Goal: Transaction & Acquisition: Purchase product/service

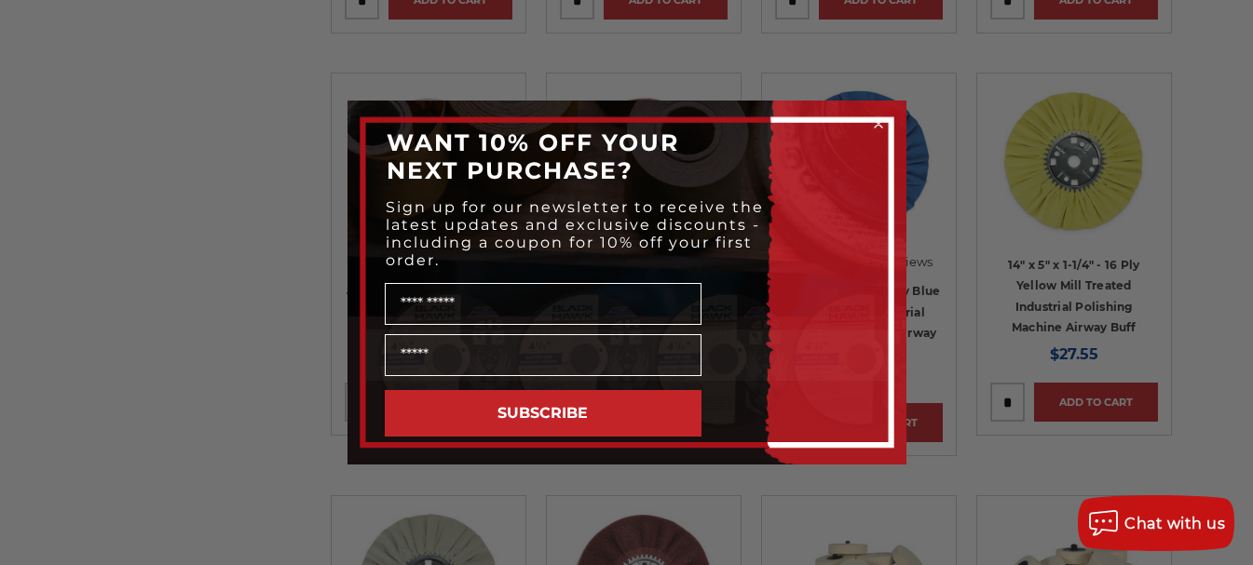
scroll to position [1584, 0]
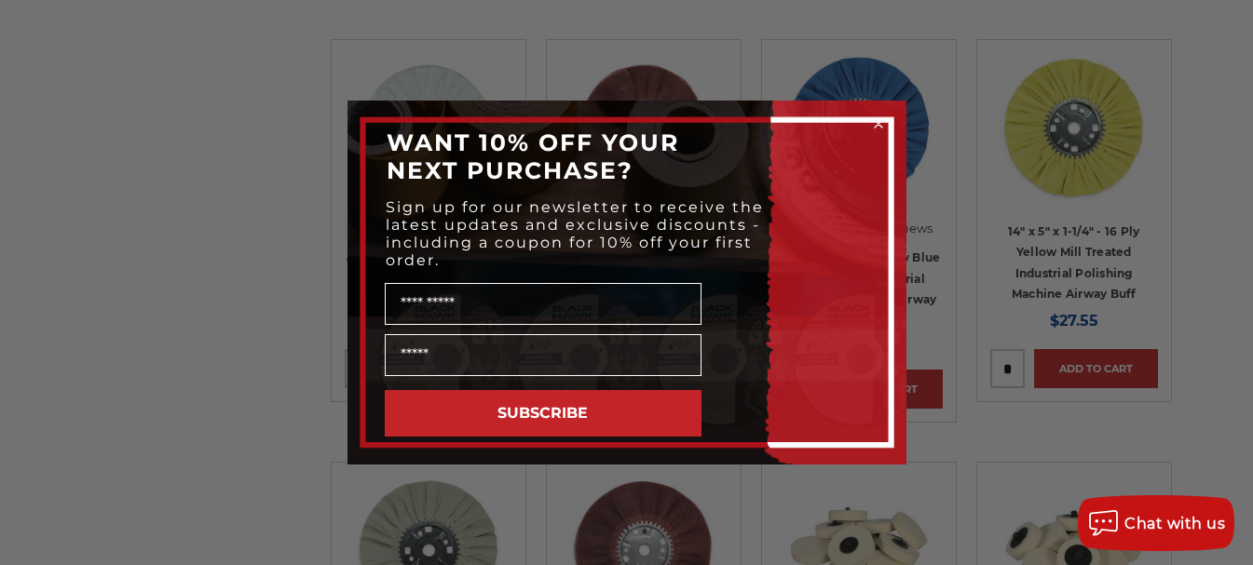
click at [877, 123] on icon "Close dialog" at bounding box center [877, 123] width 7 height 7
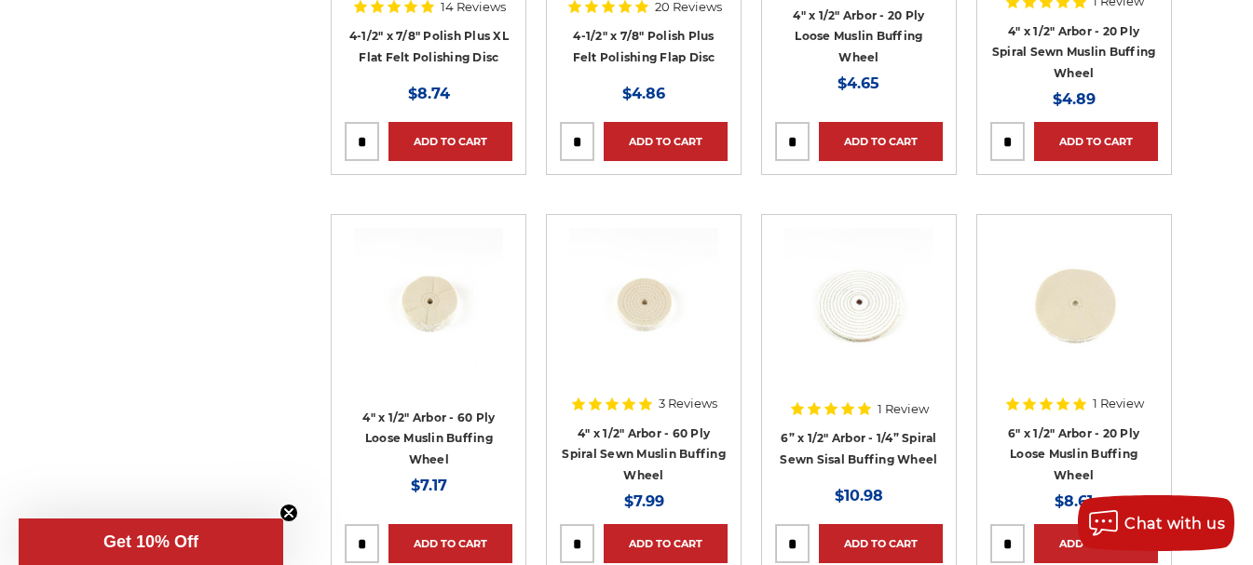
scroll to position [2702, 0]
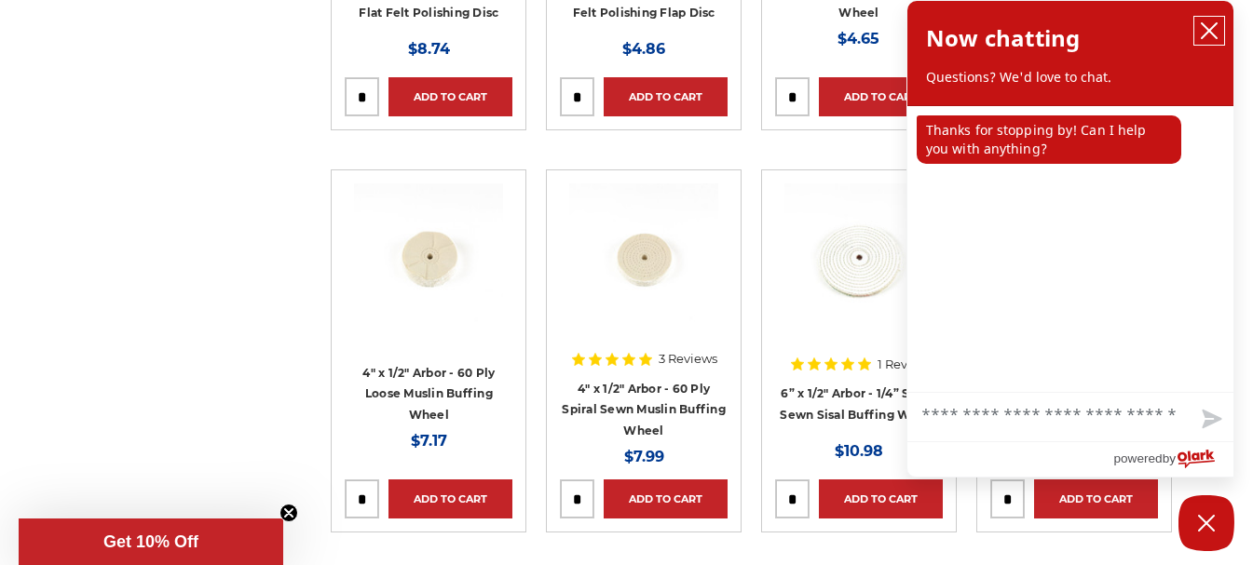
click at [1201, 33] on icon "close chatbox" at bounding box center [1209, 30] width 19 height 19
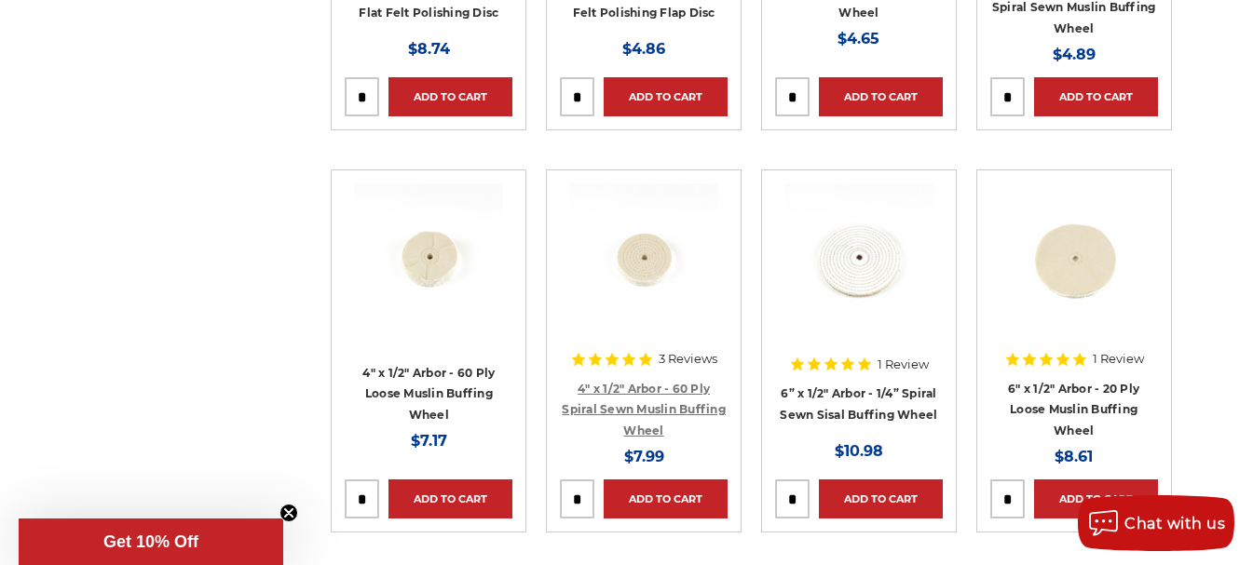
click at [665, 387] on link "4" x 1/2" Arbor - 60 Ply Spiral Sewn Muslin Buffing Wheel" at bounding box center [644, 410] width 164 height 56
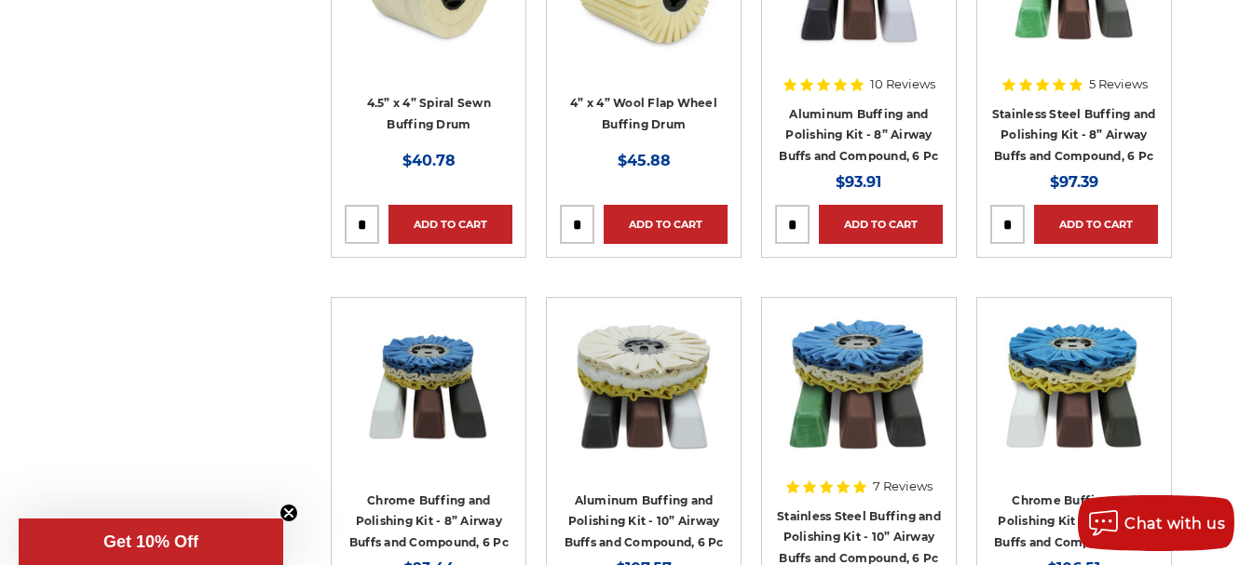
scroll to position [5610, 0]
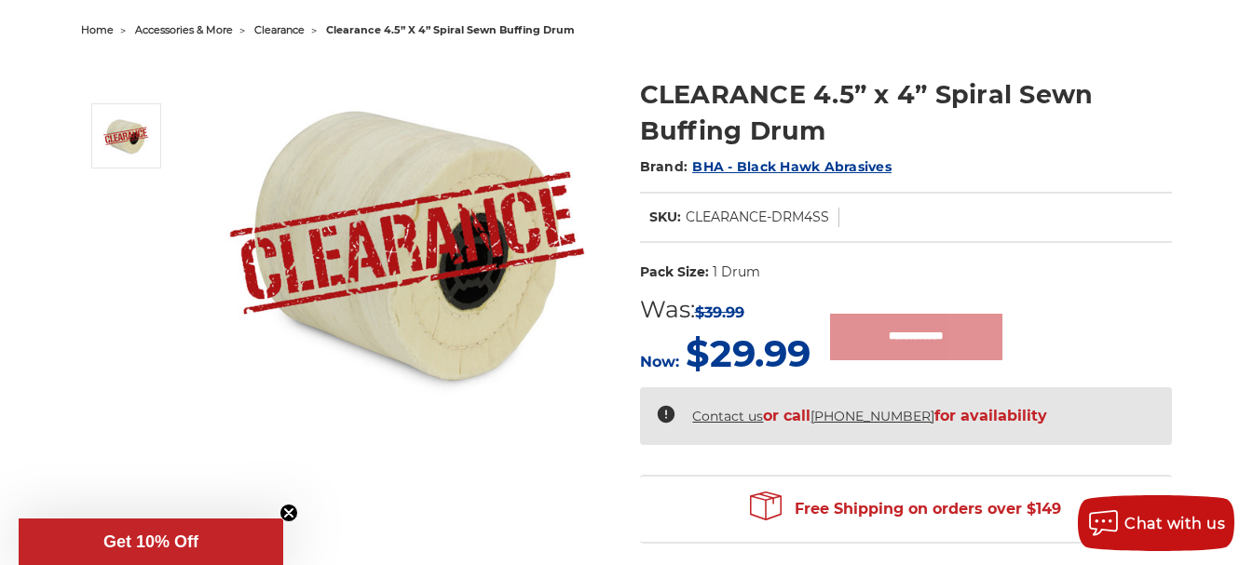
scroll to position [186, 0]
click at [515, 305] on img at bounding box center [407, 244] width 373 height 373
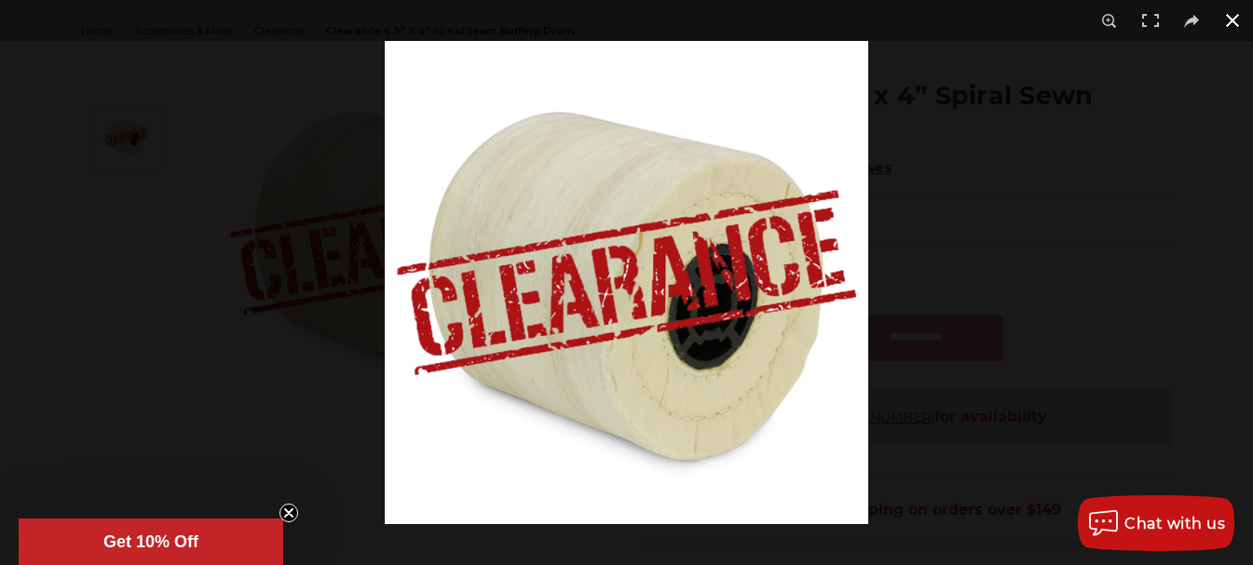
click at [1238, 18] on button at bounding box center [1232, 20] width 41 height 41
